Goal: Information Seeking & Learning: Learn about a topic

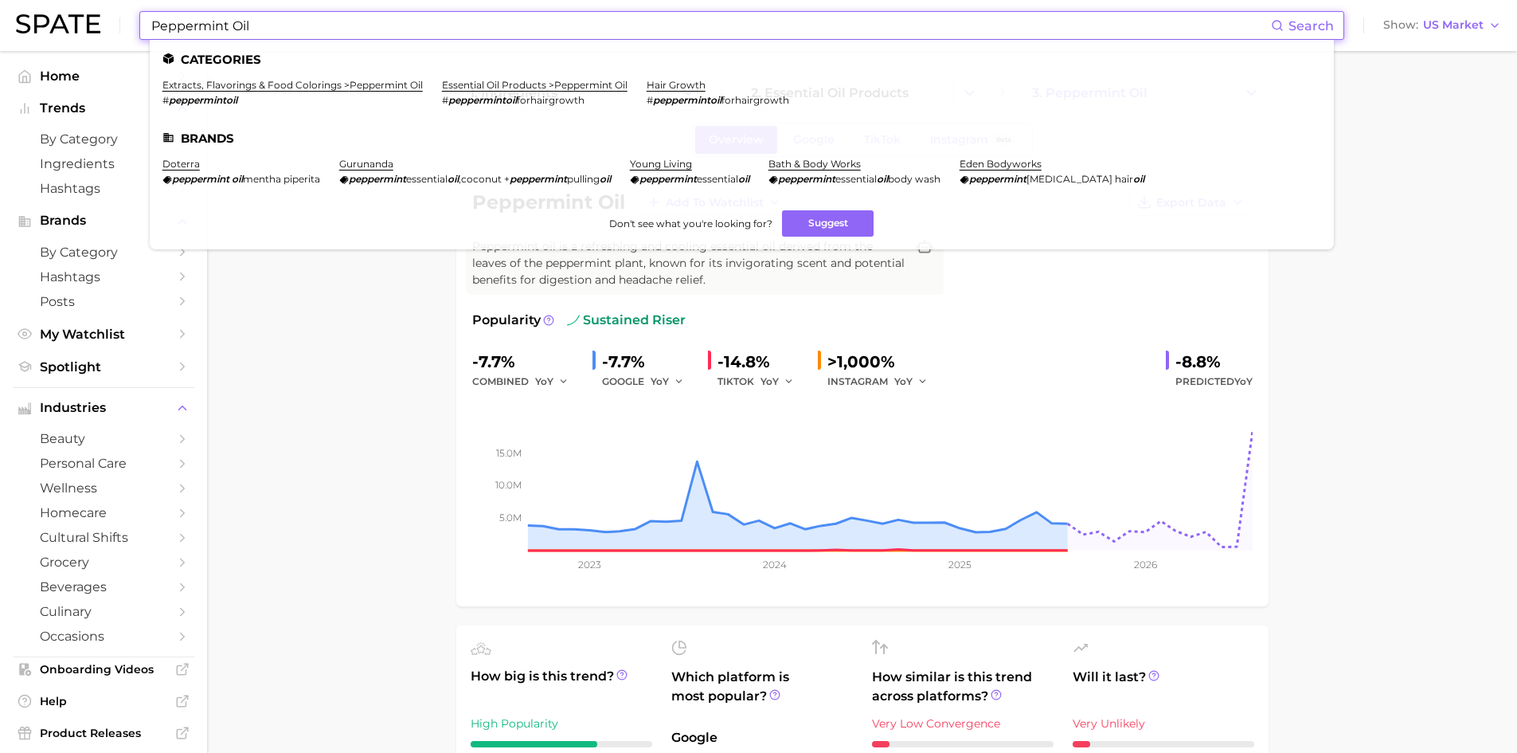
drag, startPoint x: 270, startPoint y: 31, endPoint x: 88, endPoint y: 14, distance: 183.2
click at [88, 14] on div "Peppermint Oil Search Categories extracts, flavorings & food colorings > pepper…" at bounding box center [758, 25] width 1485 height 51
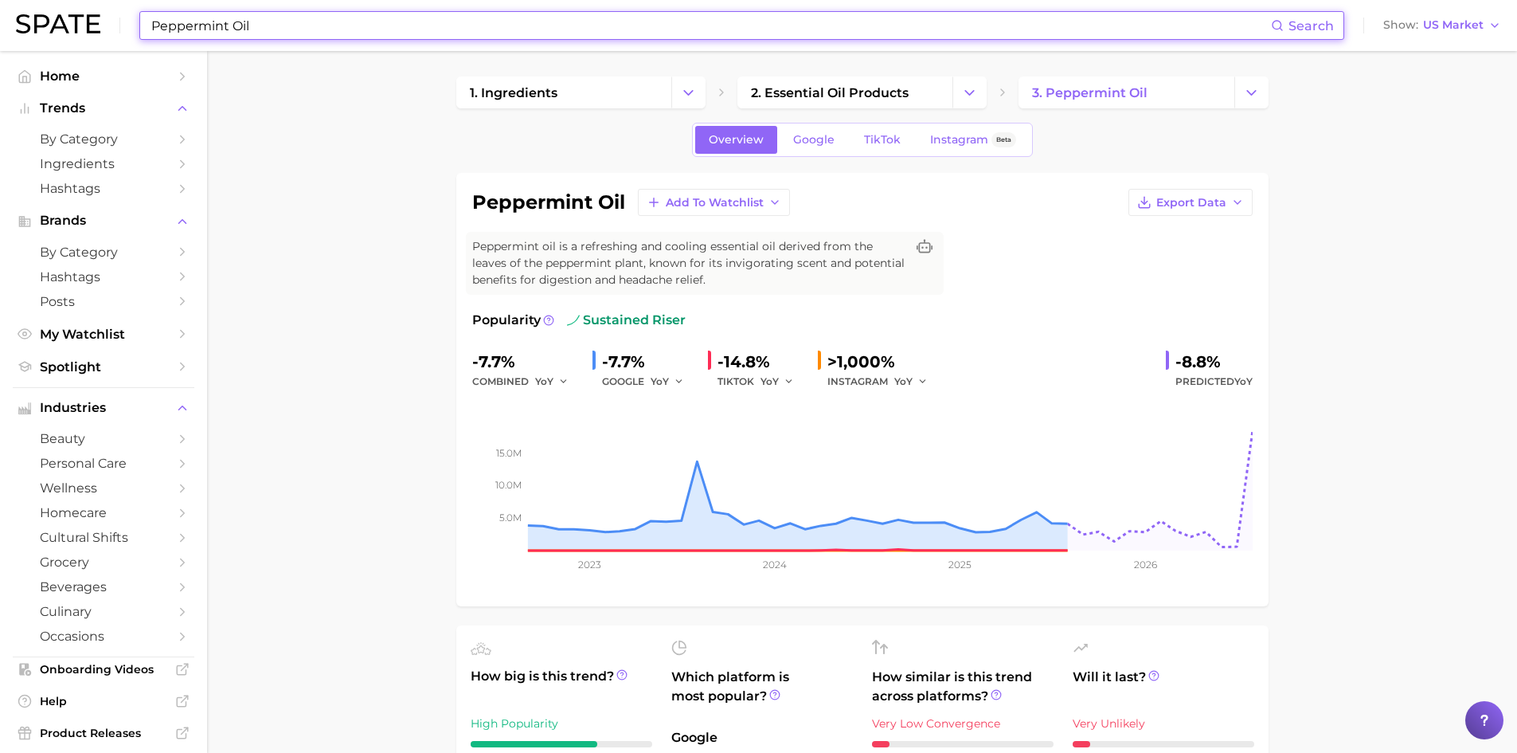
paste input "[MEDICAL_DATA]"
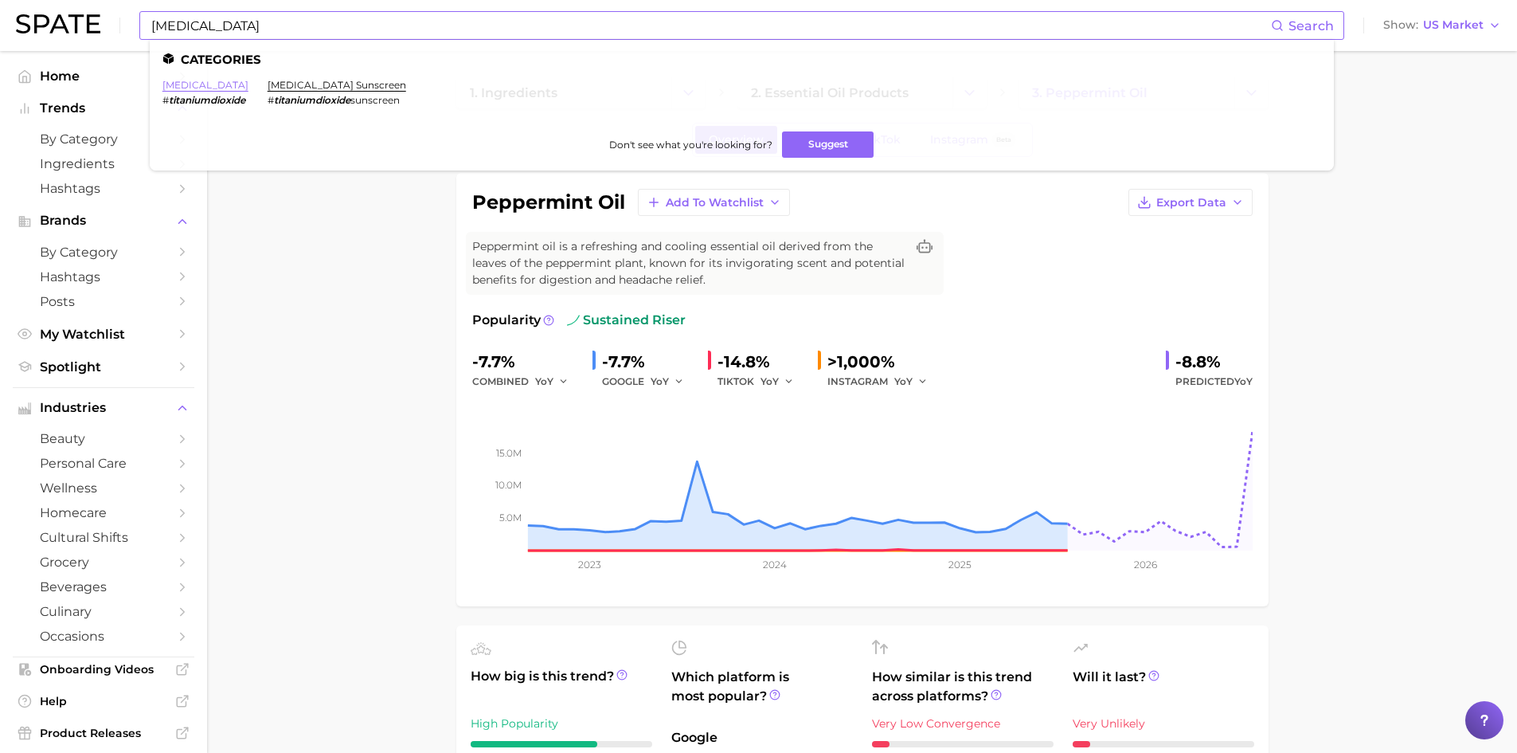
click at [215, 80] on link "[MEDICAL_DATA]" at bounding box center [205, 85] width 86 height 12
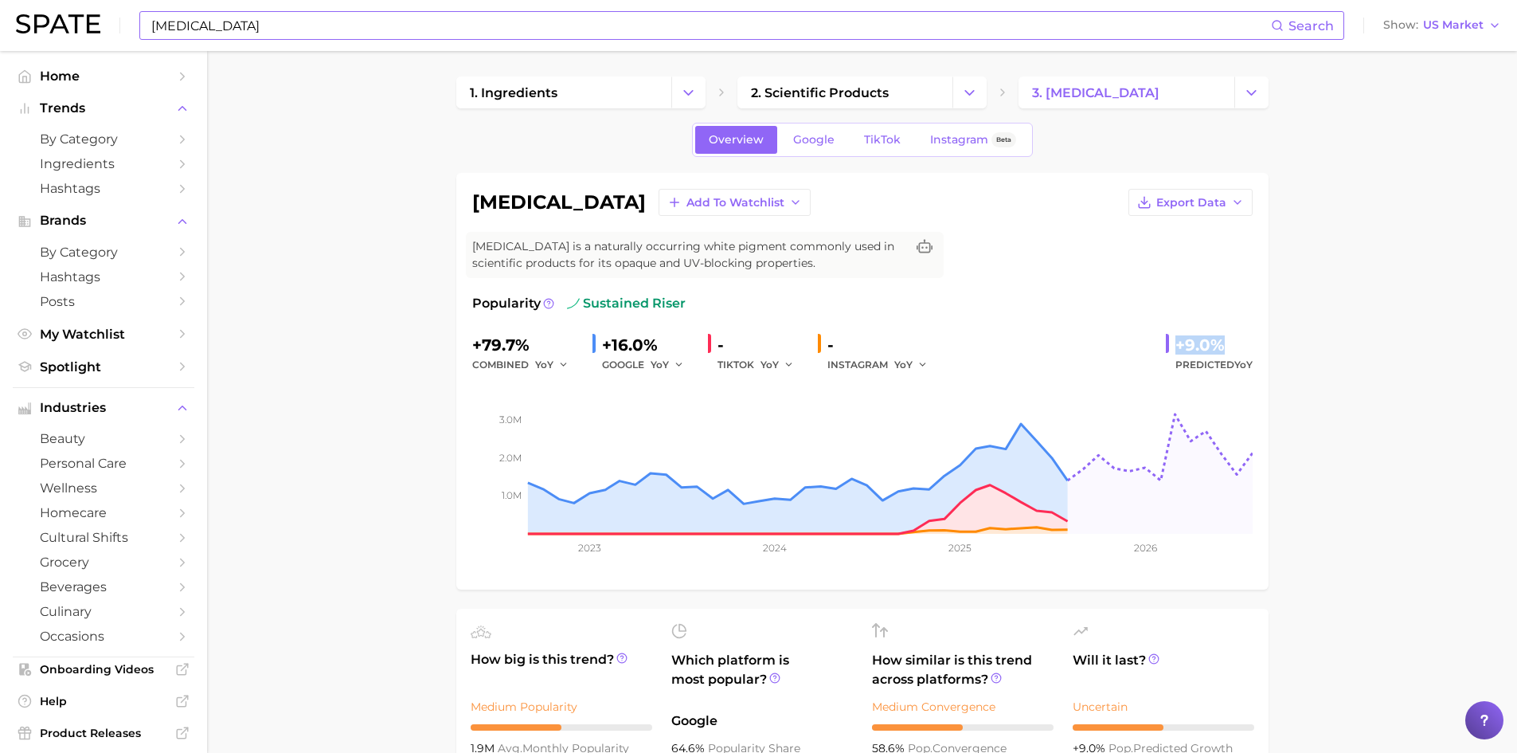
drag, startPoint x: 1170, startPoint y: 345, endPoint x: 1223, endPoint y: 352, distance: 53.1
click at [1223, 352] on div "+9.0% Predicted YoY" at bounding box center [1209, 353] width 87 height 42
copy div "+9.0%"
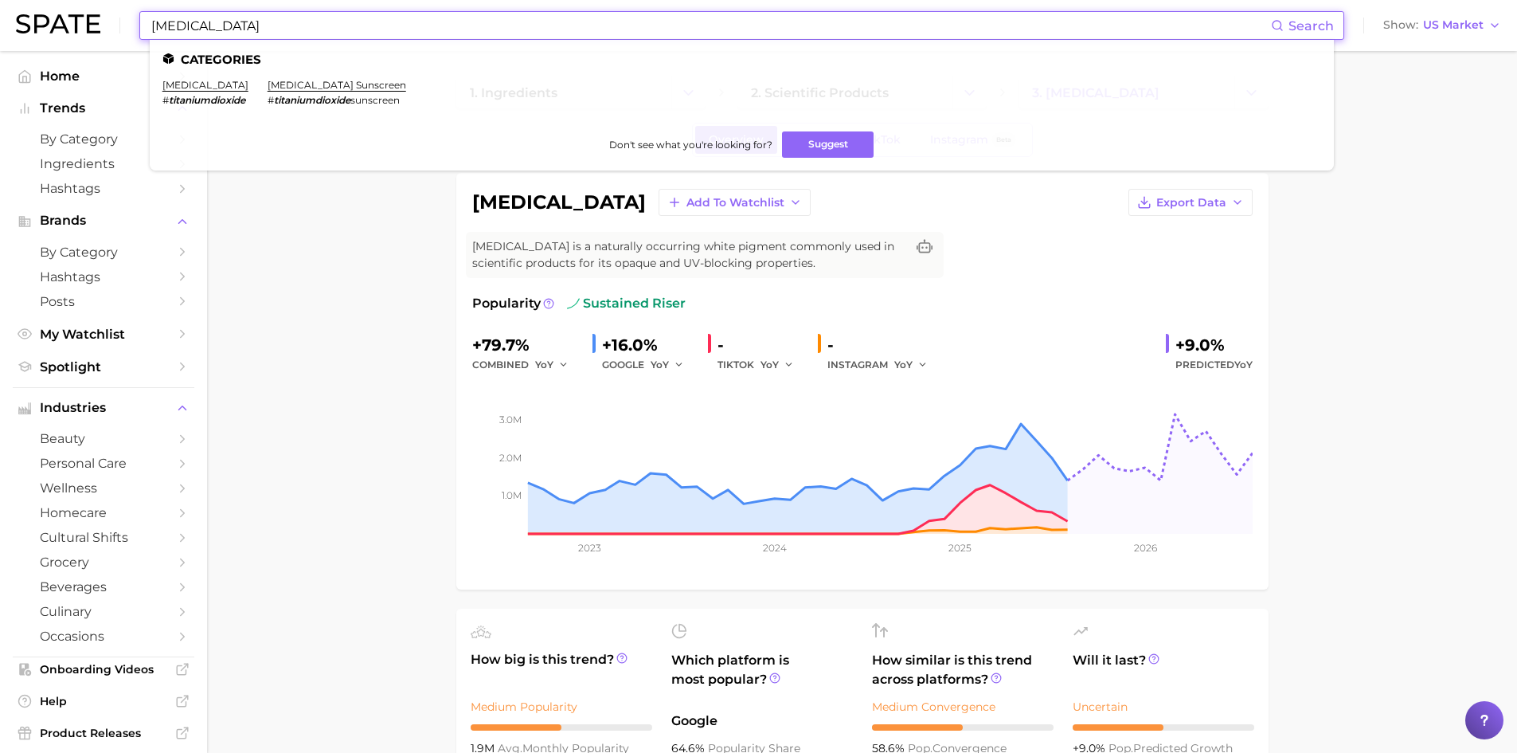
drag, startPoint x: 273, startPoint y: 30, endPoint x: 121, endPoint y: 5, distance: 154.2
click at [121, 5] on div "[MEDICAL_DATA] Search Categories [MEDICAL_DATA] # titaniumdioxide [MEDICAL_DATA…" at bounding box center [758, 25] width 1485 height 51
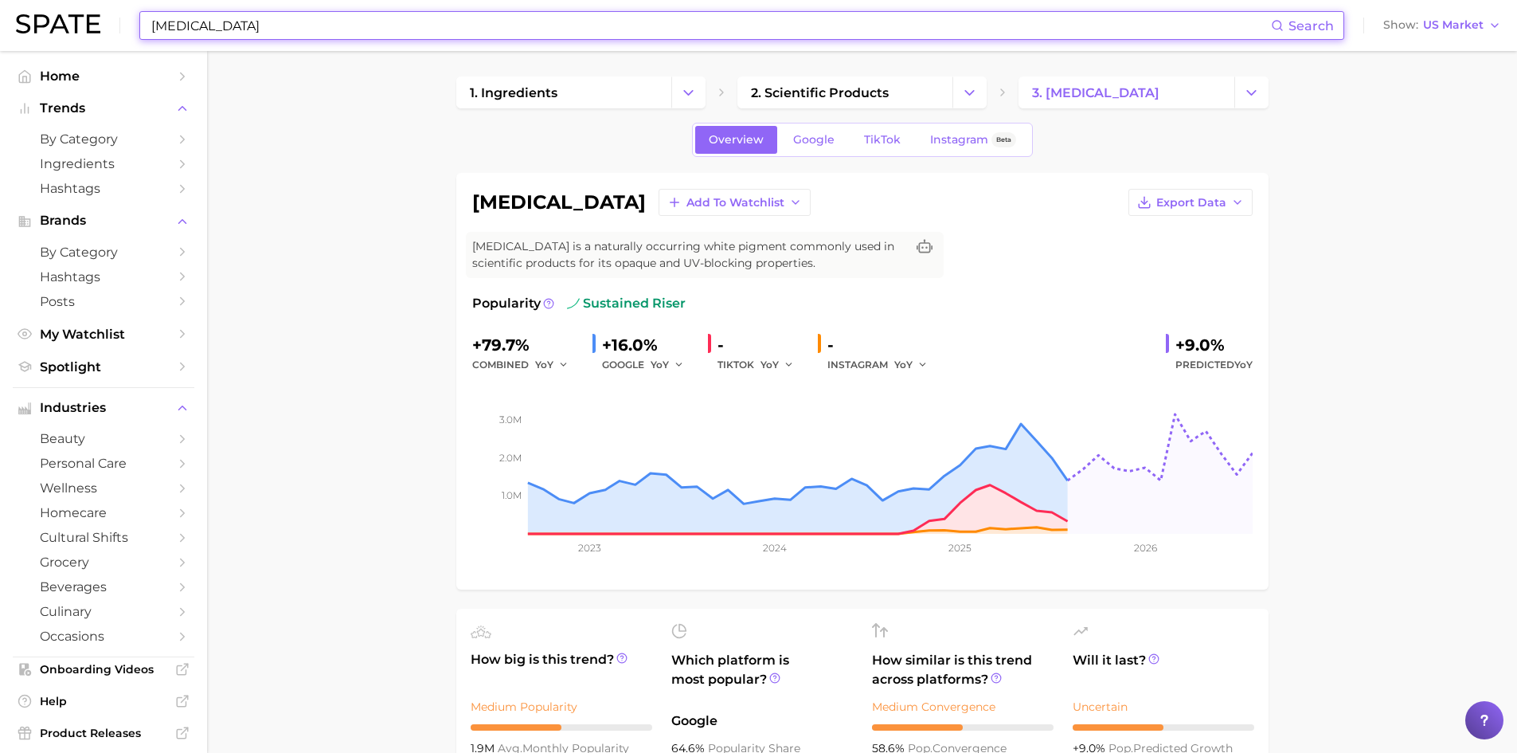
paste input "Sodium Lactat"
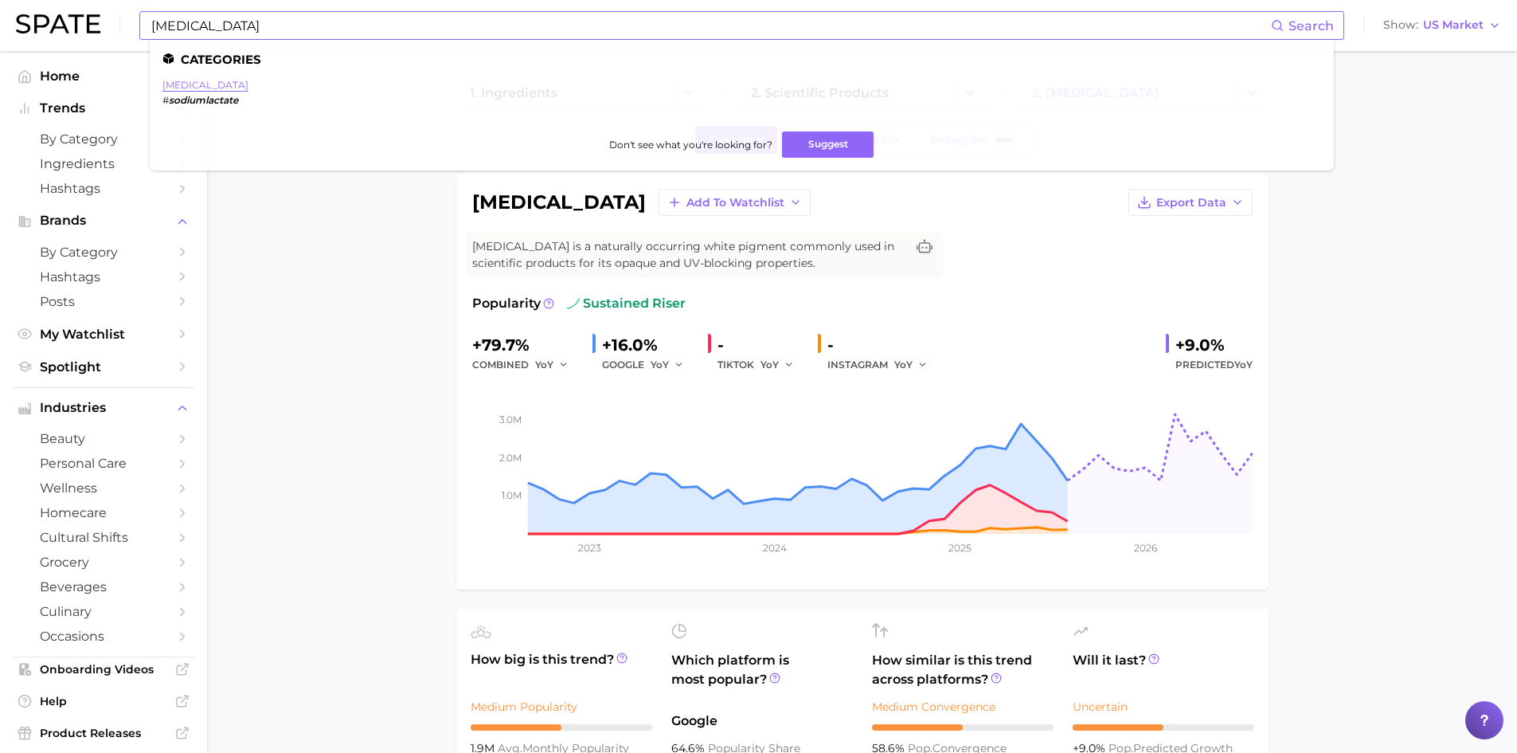
click at [204, 88] on link "[MEDICAL_DATA]" at bounding box center [205, 85] width 86 height 12
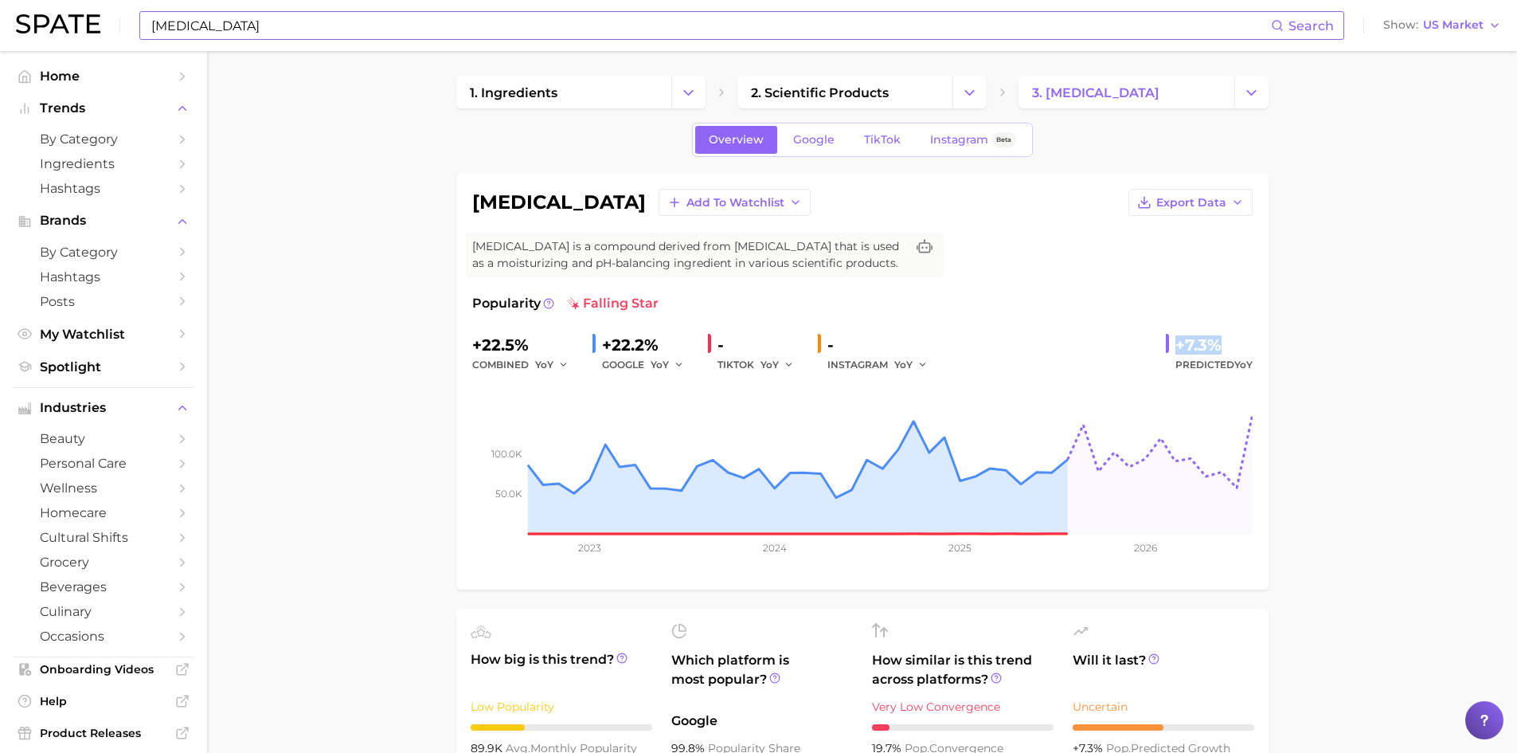
drag, startPoint x: 1231, startPoint y: 342, endPoint x: 1166, endPoint y: 341, distance: 64.5
click at [1166, 341] on div "+7.3% Predicted YoY" at bounding box center [1209, 353] width 87 height 42
copy div "+7.3%"
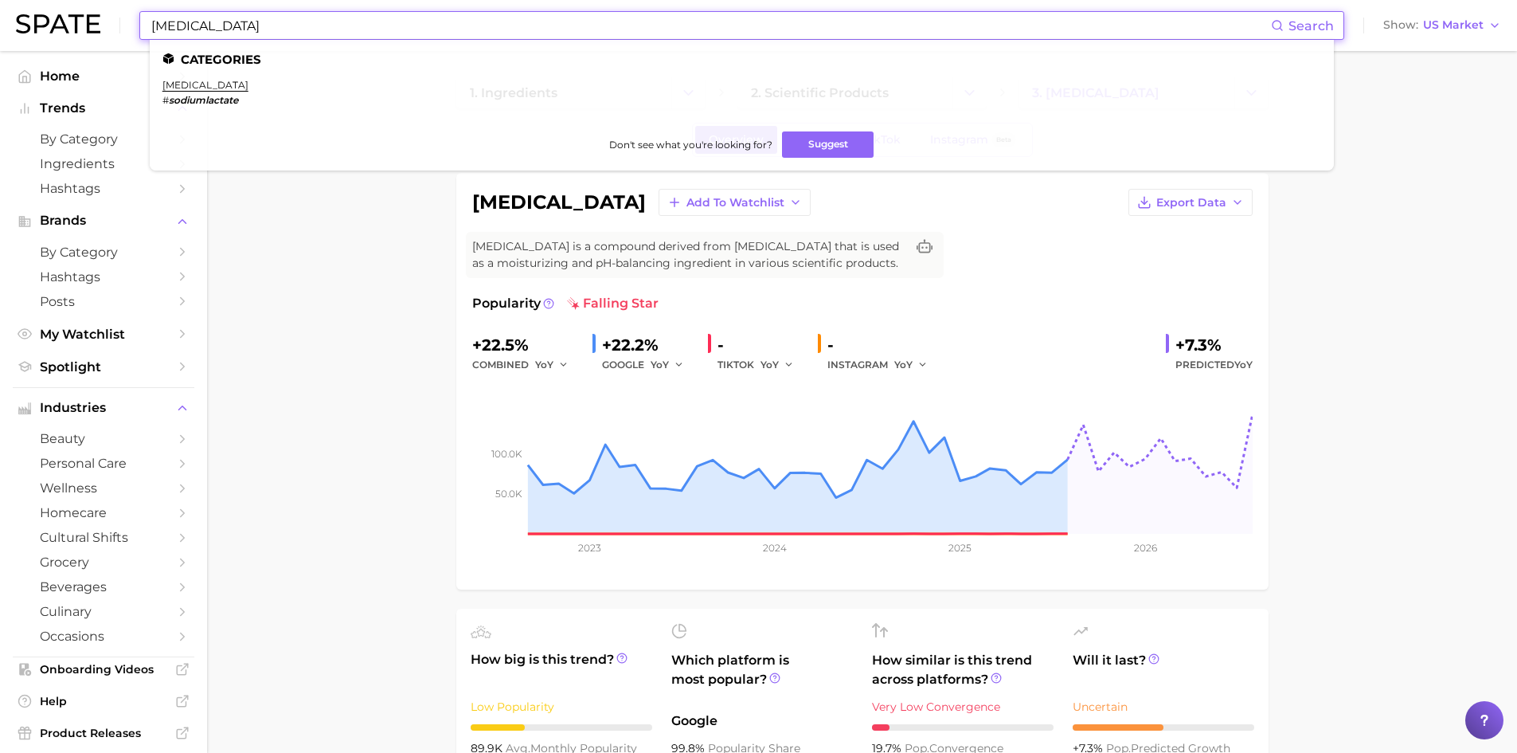
drag, startPoint x: 270, startPoint y: 25, endPoint x: 148, endPoint y: 18, distance: 122.1
click at [148, 18] on div "[MEDICAL_DATA] Search Categories [MEDICAL_DATA] # sodiumlactate Don't see what …" at bounding box center [741, 25] width 1205 height 29
paste input "Ethylhexylglycerin"
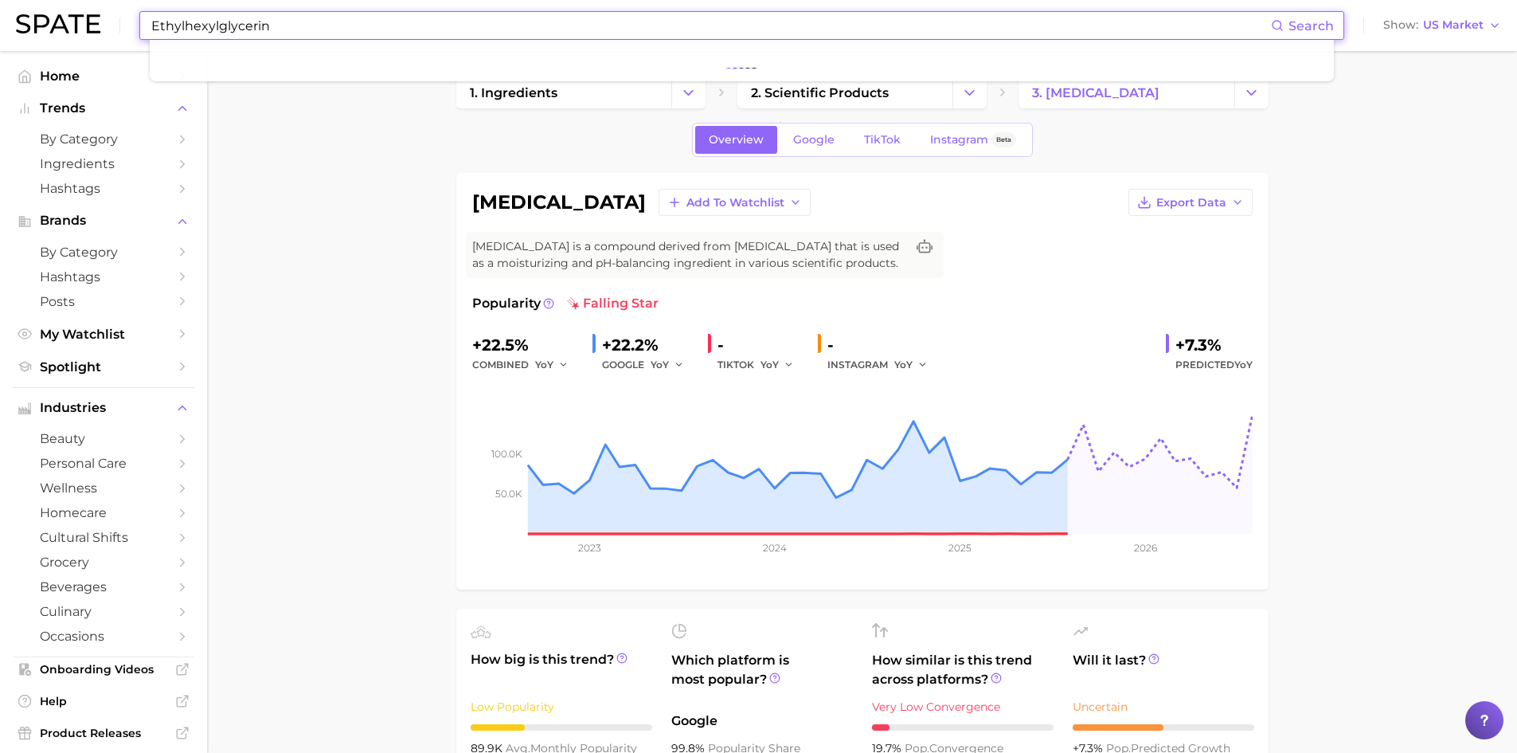
type input "Ethylhexylglycerin"
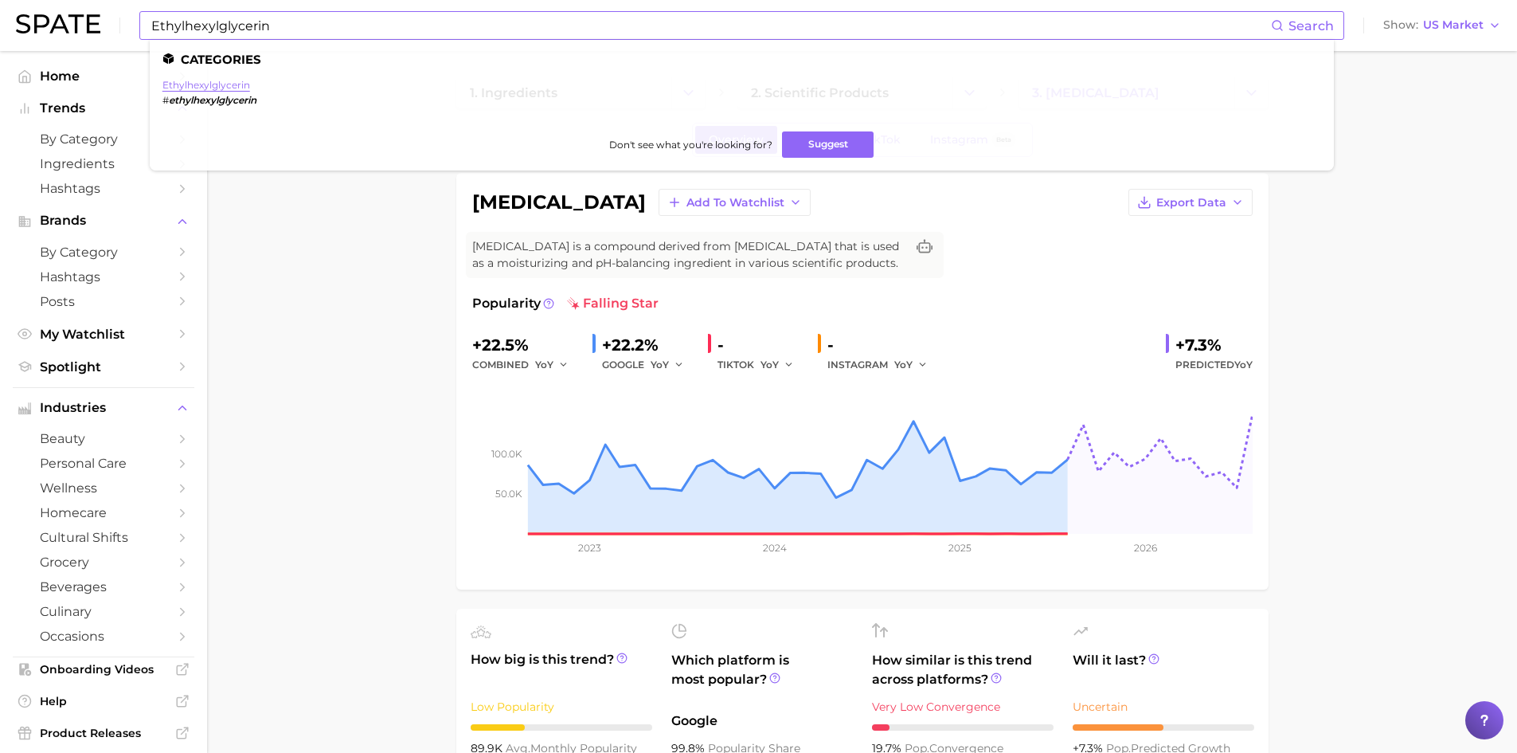
click at [196, 84] on link "ethylhexylglycerin" at bounding box center [206, 85] width 88 height 12
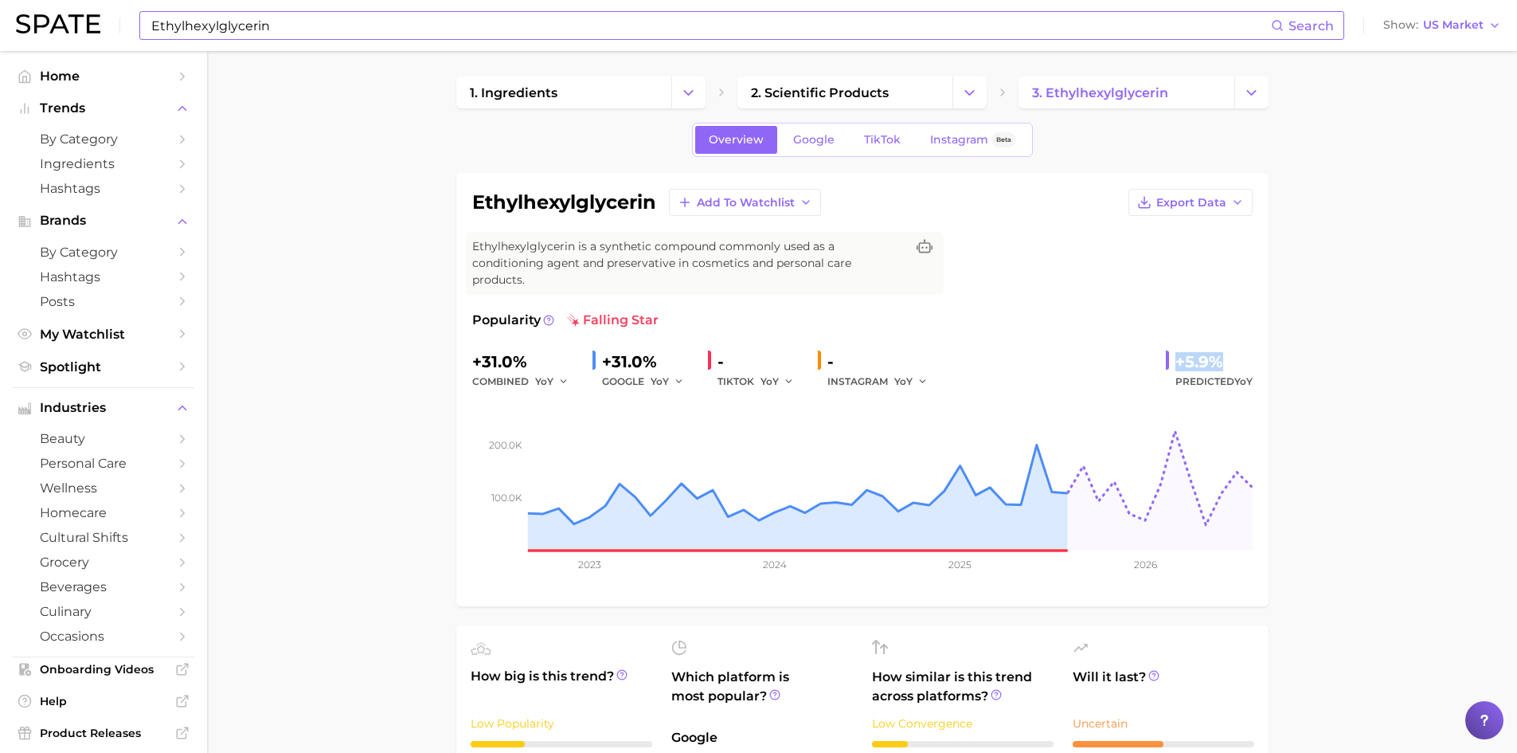
drag, startPoint x: 1216, startPoint y: 362, endPoint x: 1169, endPoint y: 359, distance: 47.1
click at [1169, 359] on div "+5.9% Predicted YoY" at bounding box center [1209, 370] width 87 height 42
copy div "+5.9%"
